Goal: Task Accomplishment & Management: Manage account settings

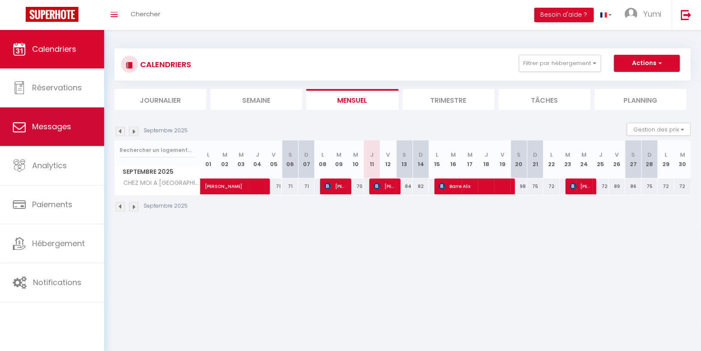
click at [69, 118] on link "Messages" at bounding box center [52, 127] width 104 height 39
select select "message"
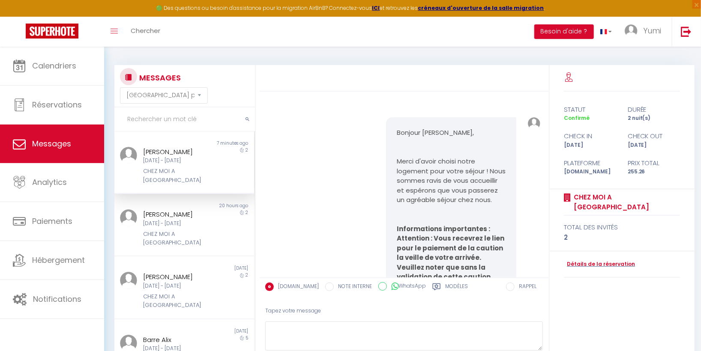
scroll to position [2308, 0]
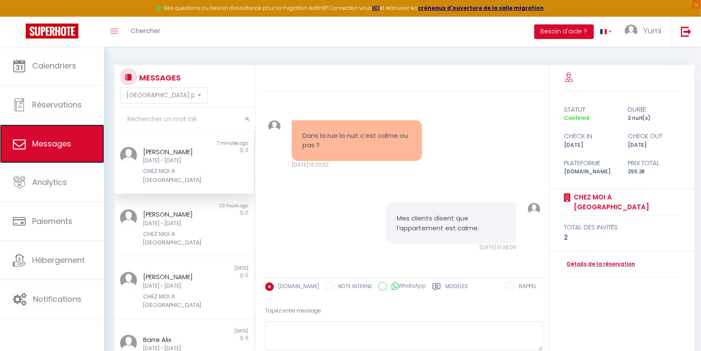
click at [75, 144] on link "Messages" at bounding box center [52, 144] width 104 height 39
click at [48, 148] on span "Messages" at bounding box center [51, 143] width 39 height 11
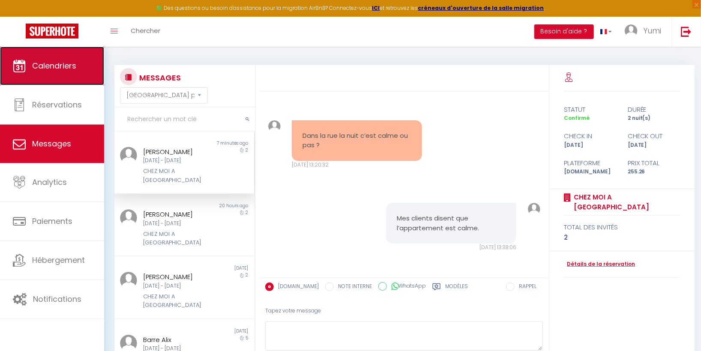
click at [57, 73] on link "Calendriers" at bounding box center [52, 66] width 104 height 39
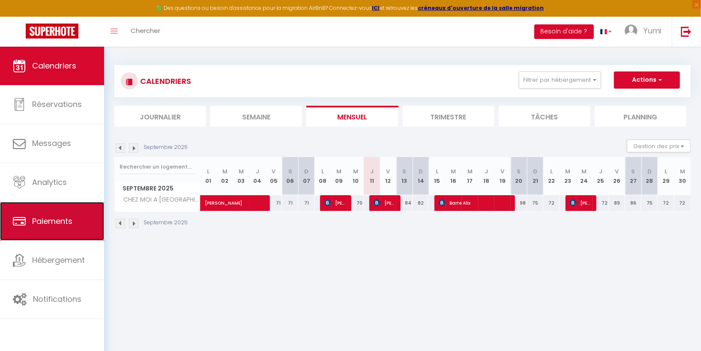
click at [73, 218] on link "Paiements" at bounding box center [52, 221] width 104 height 39
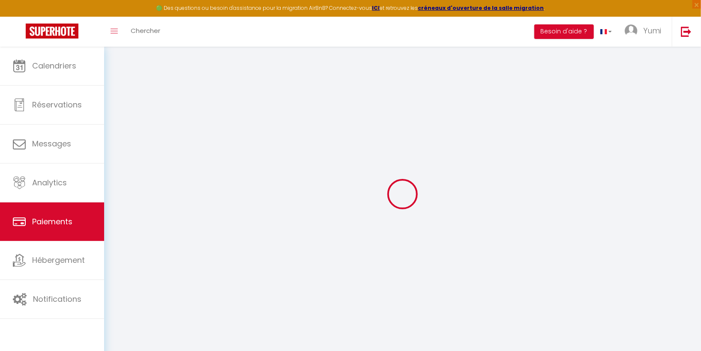
select select "2"
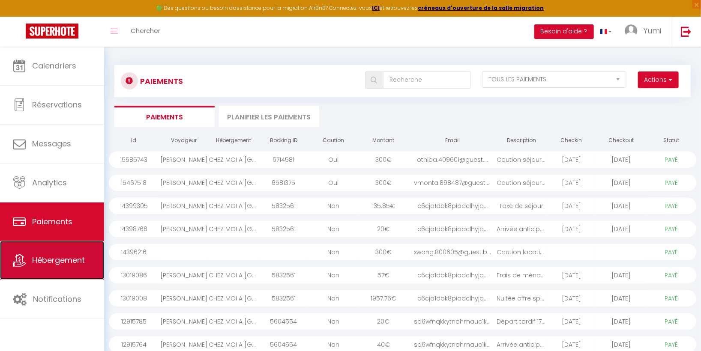
click at [66, 263] on span "Hébergement" at bounding box center [58, 260] width 53 height 11
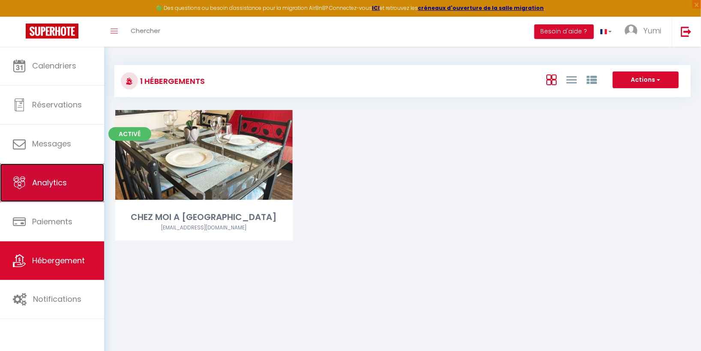
click at [62, 176] on link "Analytics" at bounding box center [52, 183] width 104 height 39
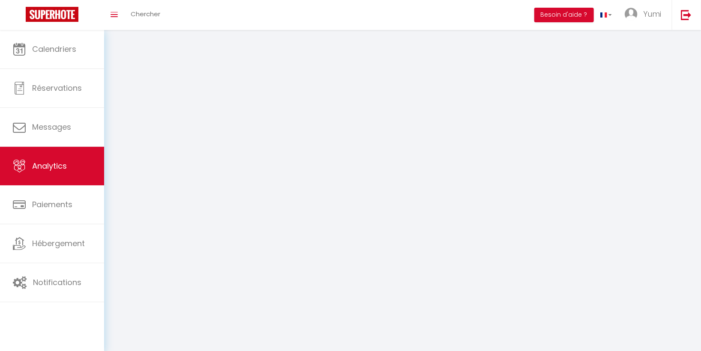
select select "2025"
select select "9"
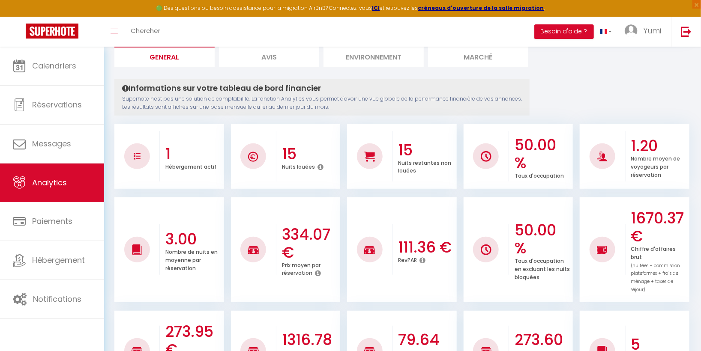
scroll to position [77, 0]
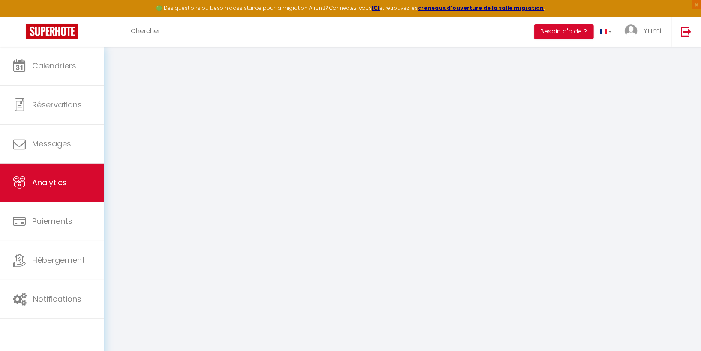
select select "2025"
select select "9"
